Goal: Task Accomplishment & Management: Use online tool/utility

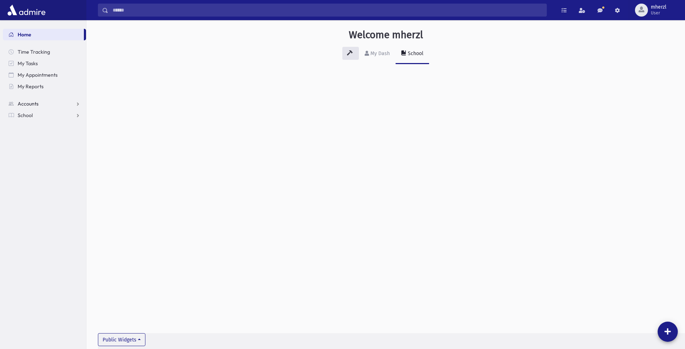
click at [37, 104] on span "Accounts" at bounding box center [28, 103] width 21 height 6
click at [31, 142] on link "School" at bounding box center [44, 138] width 83 height 12
click at [39, 139] on span "Attendance" at bounding box center [35, 138] width 27 height 6
click at [45, 149] on link "Entry" at bounding box center [44, 150] width 83 height 12
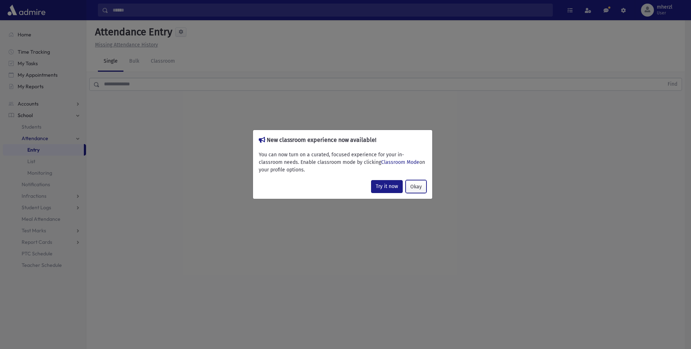
click at [416, 185] on button "Okay" at bounding box center [415, 186] width 21 height 13
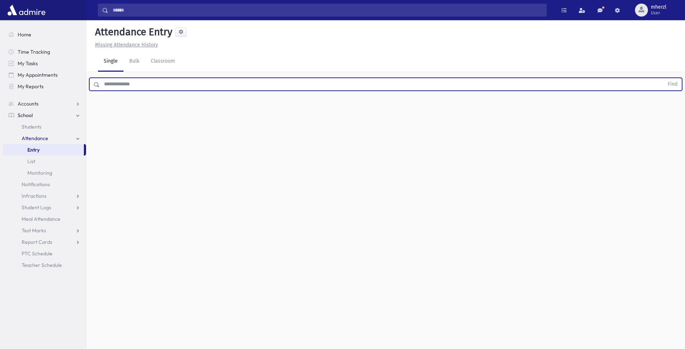
click at [131, 81] on input "text" at bounding box center [382, 84] width 564 height 13
click at [663, 78] on button "Find" at bounding box center [672, 84] width 18 height 12
type input "*"
